Goal: Information Seeking & Learning: Learn about a topic

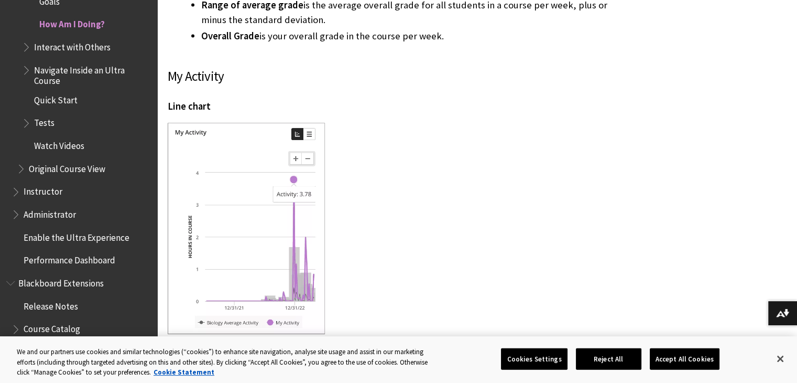
scroll to position [2359, 0]
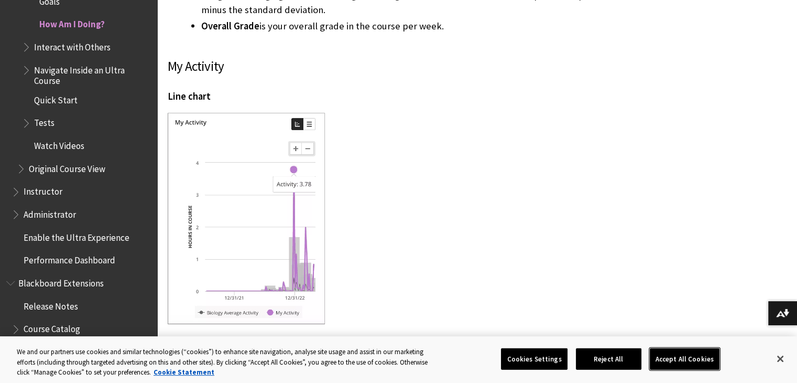
click at [680, 357] on button "Accept All Cookies" at bounding box center [685, 359] width 70 height 22
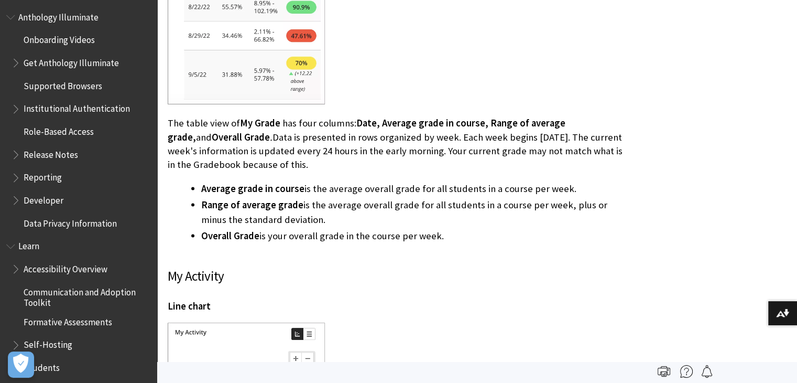
scroll to position [643, 0]
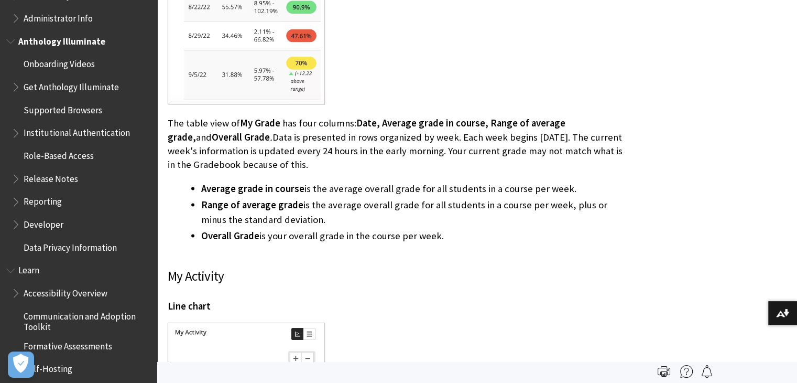
click at [74, 67] on span "Onboarding Videos" at bounding box center [59, 63] width 71 height 14
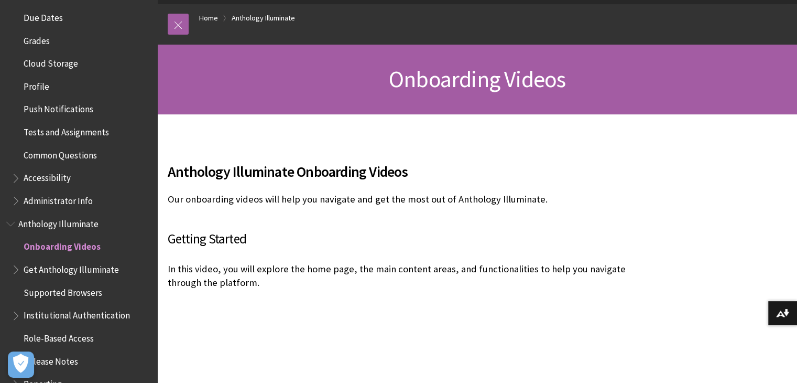
scroll to position [420, 0]
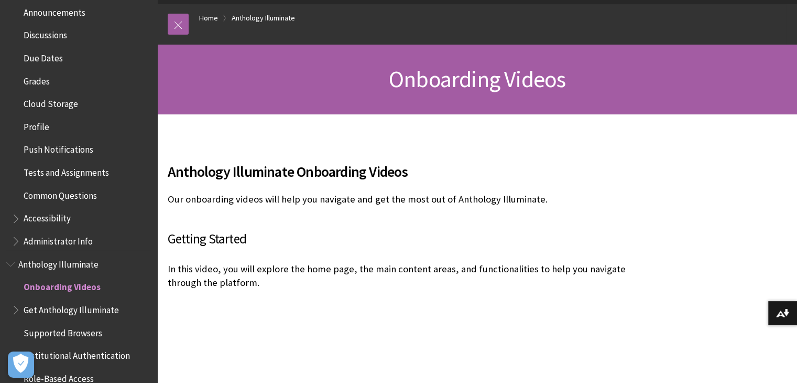
click at [37, 85] on span "Grades" at bounding box center [37, 79] width 26 height 14
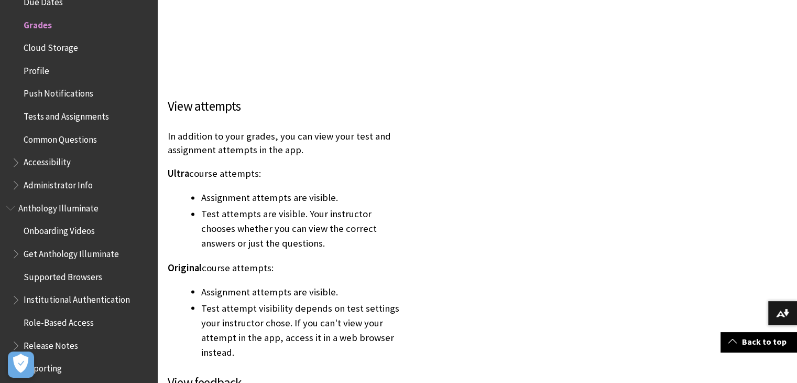
scroll to position [1992, 0]
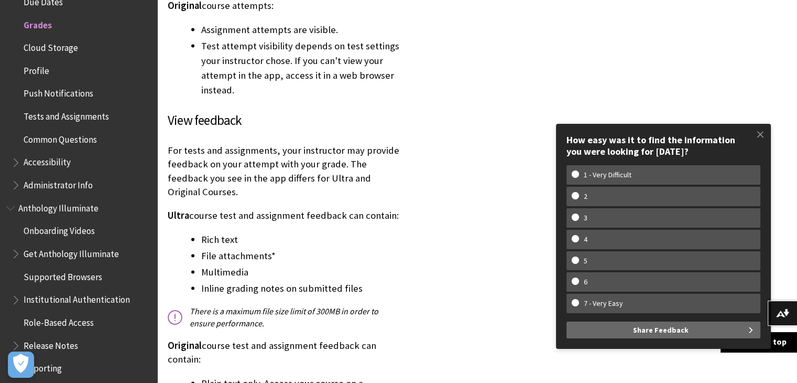
click at [761, 134] on span at bounding box center [761, 134] width 22 height 22
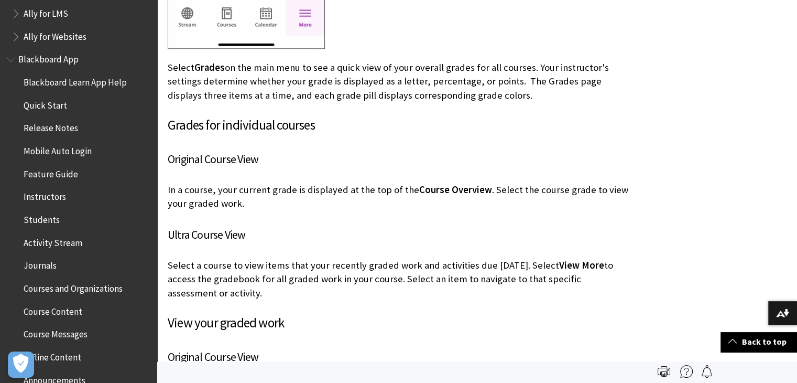
scroll to position [0, 0]
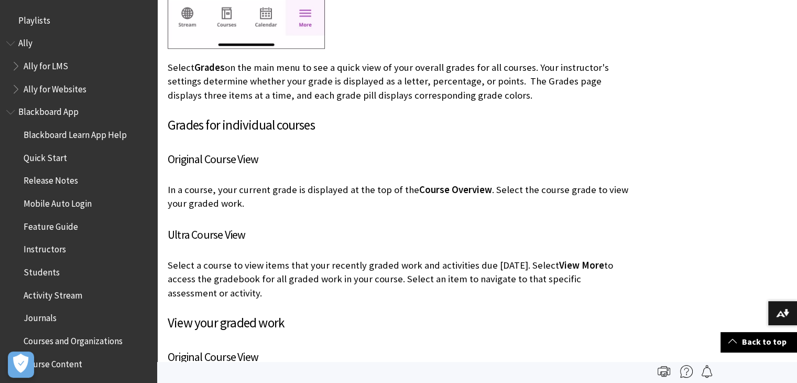
click at [24, 41] on span "Ally" at bounding box center [25, 42] width 14 height 14
click at [48, 67] on span "Ally for LMS" at bounding box center [46, 64] width 45 height 14
